Goal: Task Accomplishment & Management: Manage account settings

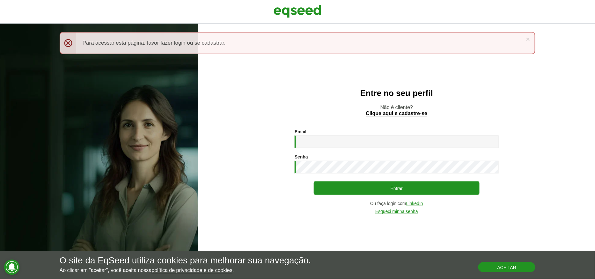
click at [525, 266] on button "Aceitar" at bounding box center [506, 267] width 57 height 10
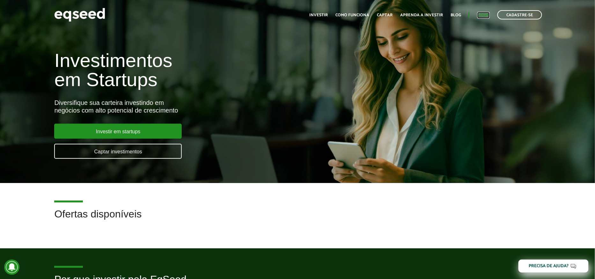
click at [486, 13] on link "Login" at bounding box center [483, 15] width 12 height 4
